Goal: Check status

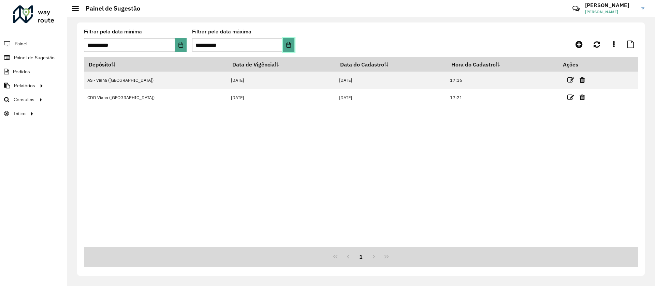
click at [287, 43] on icon "Choose Date" at bounding box center [288, 44] width 5 height 5
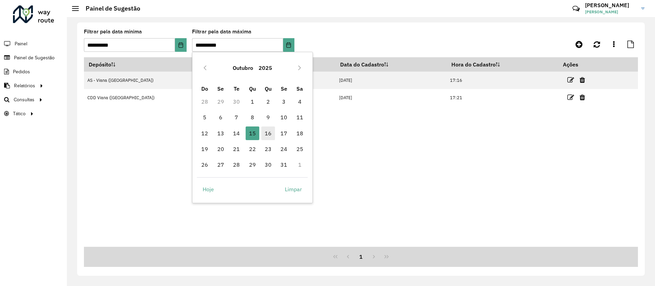
click at [270, 137] on span "16" at bounding box center [268, 133] width 14 height 14
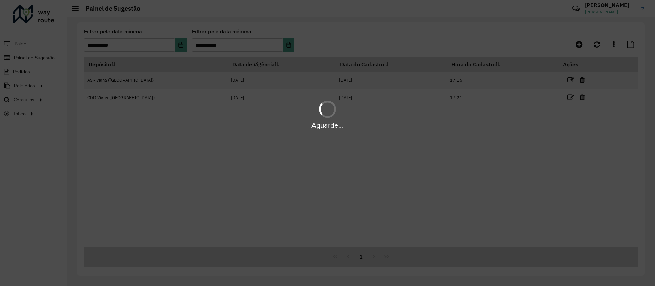
click at [180, 43] on div "Aguarde..." at bounding box center [327, 143] width 655 height 286
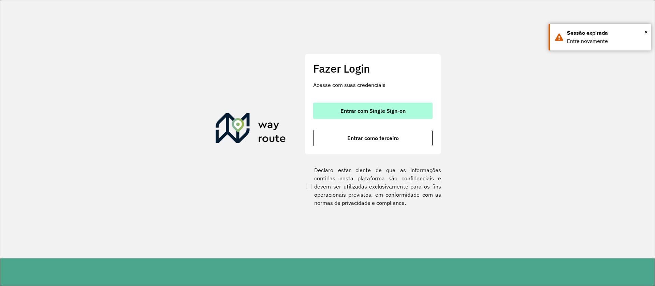
click at [352, 110] on span "Entrar com Single Sign-on" at bounding box center [372, 110] width 65 height 5
